Goal: Task Accomplishment & Management: Manage account settings

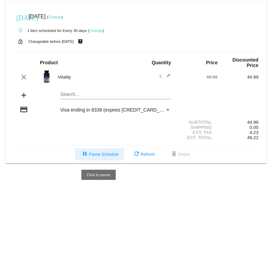
click at [111, 155] on span "pause Pause Schedule" at bounding box center [100, 154] width 38 height 5
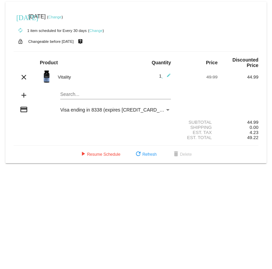
click at [101, 30] on link "Change" at bounding box center [95, 31] width 13 height 4
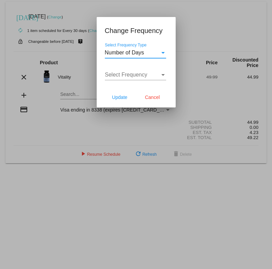
click at [157, 53] on div "Number of Days" at bounding box center [132, 53] width 55 height 6
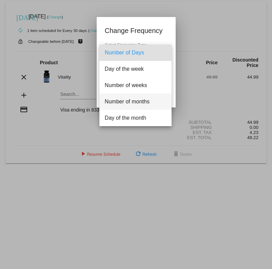
click at [138, 100] on span "Number of months" at bounding box center [135, 102] width 61 height 16
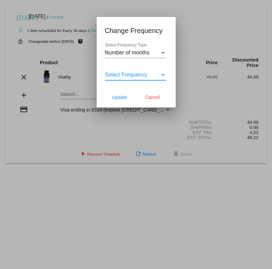
click at [162, 75] on div "Select Frequency" at bounding box center [162, 75] width 3 height 2
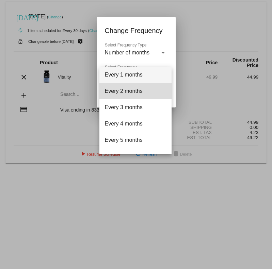
click at [146, 93] on span "Every 2 months" at bounding box center [135, 91] width 61 height 16
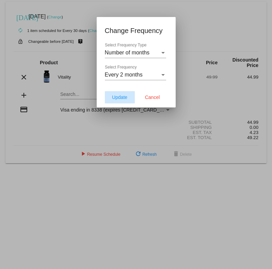
click at [125, 97] on span "Update" at bounding box center [119, 97] width 15 height 5
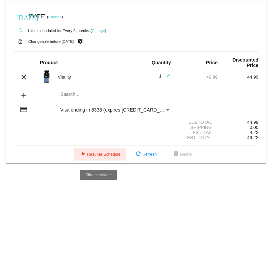
click at [100, 153] on span "play_arrow Resume Schedule" at bounding box center [100, 154] width 42 height 5
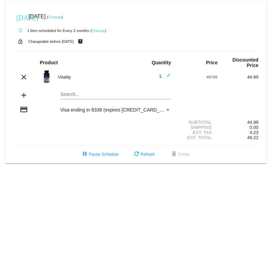
click at [62, 17] on link "Change" at bounding box center [54, 17] width 13 height 4
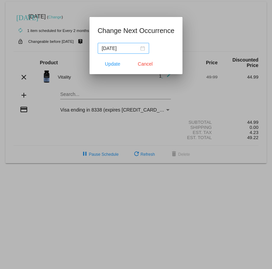
click at [143, 49] on div "[DATE]" at bounding box center [123, 48] width 43 height 7
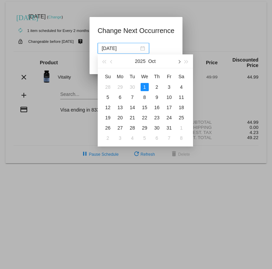
click at [179, 63] on button "button" at bounding box center [178, 61] width 7 height 14
click at [179, 88] on div "1" at bounding box center [181, 87] width 8 height 8
type input "[DATE]"
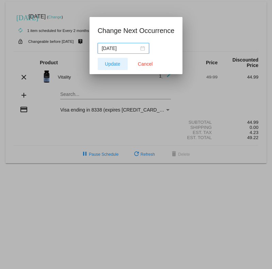
click at [118, 64] on span "Update" at bounding box center [112, 63] width 15 height 5
